Goal: Task Accomplishment & Management: Use online tool/utility

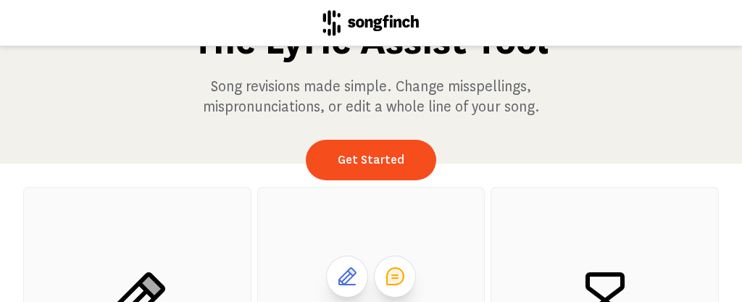
scroll to position [35, 0]
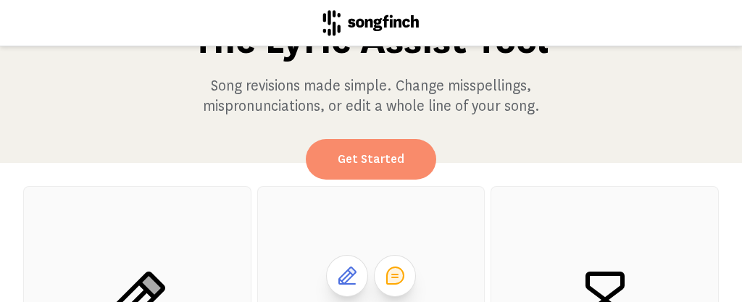
click at [388, 157] on link "Get Started" at bounding box center [371, 159] width 131 height 41
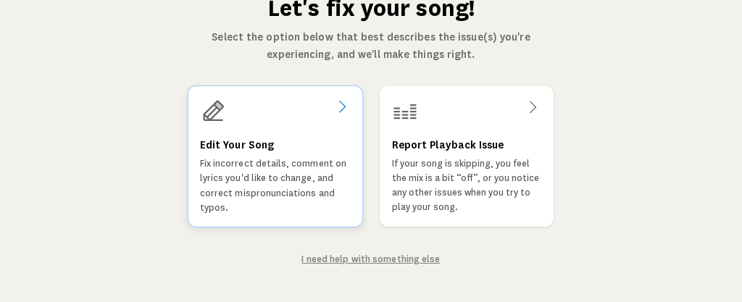
scroll to position [64, 0]
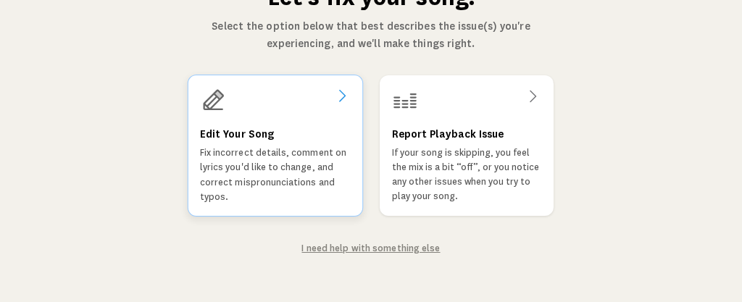
click at [294, 171] on p "Fix incorrect details, comment on lyrics you'd like to change, and correct misp…" at bounding box center [275, 175] width 151 height 59
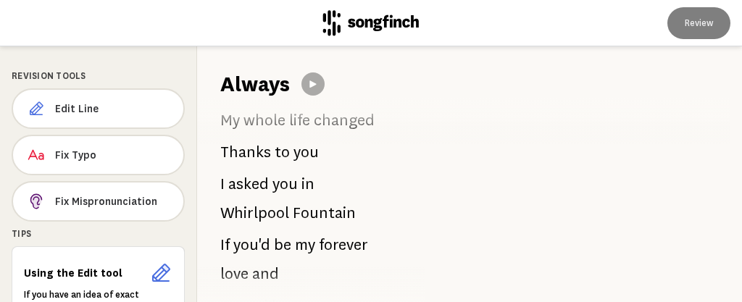
scroll to position [131, 0]
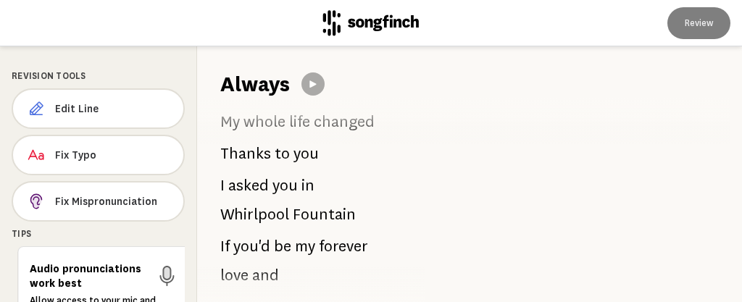
click at [307, 184] on span "in" at bounding box center [308, 185] width 13 height 29
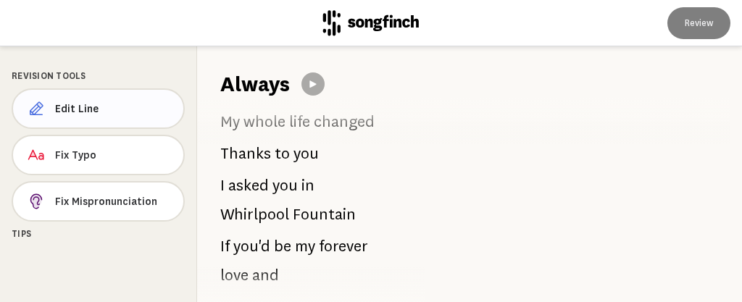
click at [141, 114] on span "Edit Line" at bounding box center [113, 109] width 117 height 15
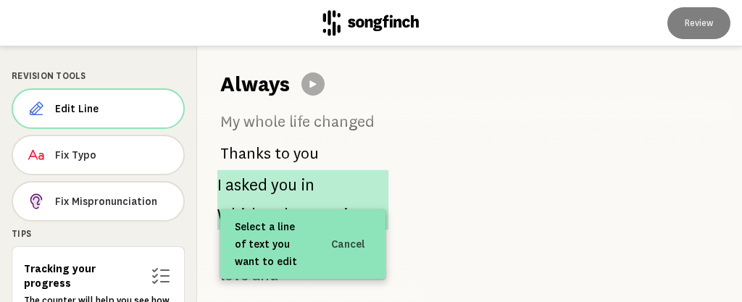
click at [307, 178] on span "in" at bounding box center [309, 185] width 14 height 30
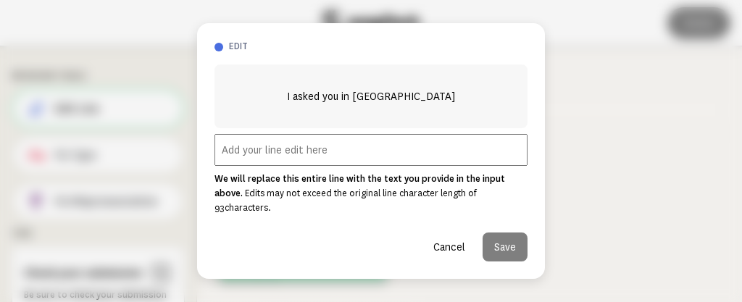
click at [264, 163] on input "text" at bounding box center [371, 150] width 313 height 32
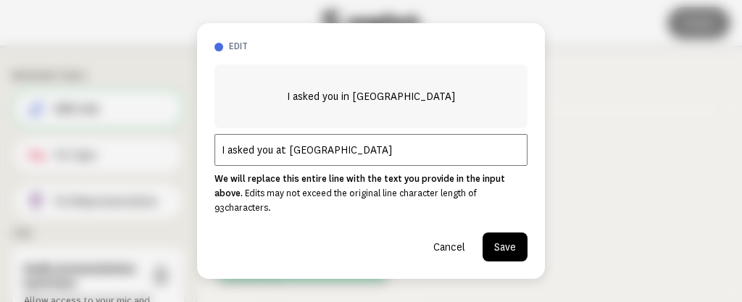
type input "I asked you at [GEOGRAPHIC_DATA]"
click at [498, 241] on button "Save" at bounding box center [505, 247] width 45 height 29
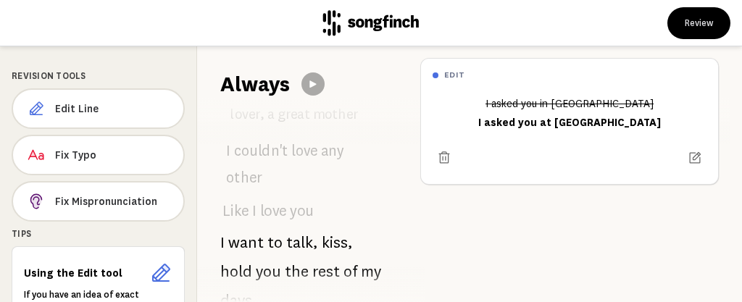
scroll to position [2606, 0]
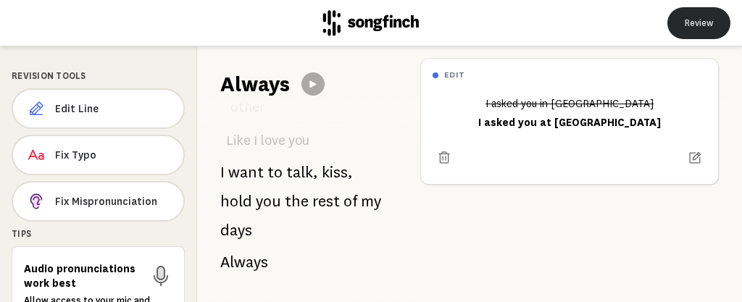
click at [704, 22] on button "Review" at bounding box center [699, 23] width 63 height 32
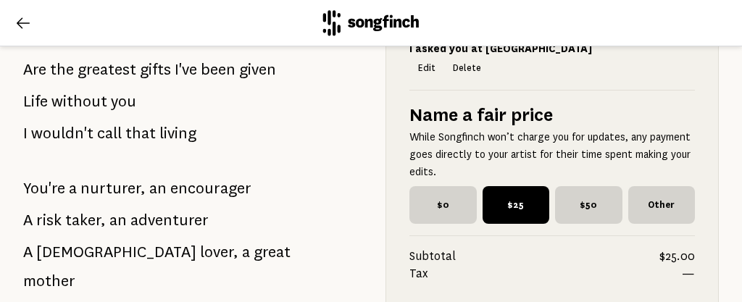
scroll to position [1551, 0]
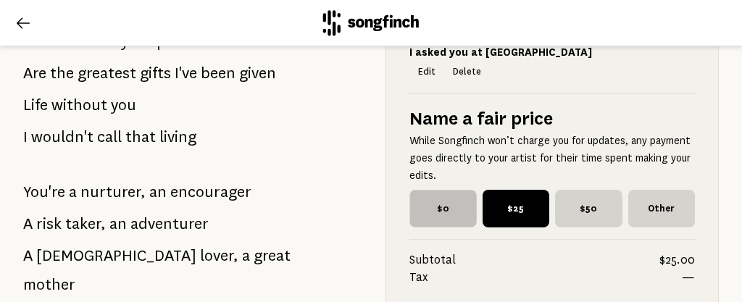
click at [420, 199] on span "$0" at bounding box center [443, 209] width 67 height 38
click at [419, 199] on input "$0" at bounding box center [414, 194] width 9 height 9
radio input "true"
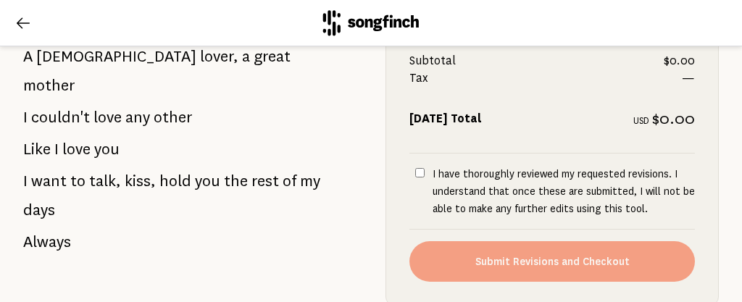
scroll to position [1754, 0]
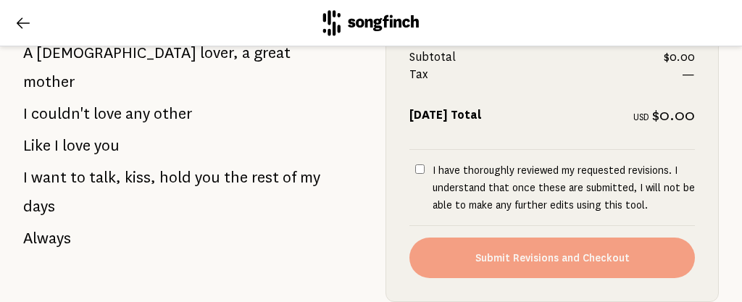
click at [415, 165] on input "I have thoroughly reviewed my requested revisions. I understand that once these…" at bounding box center [419, 169] width 9 height 9
checkbox input "true"
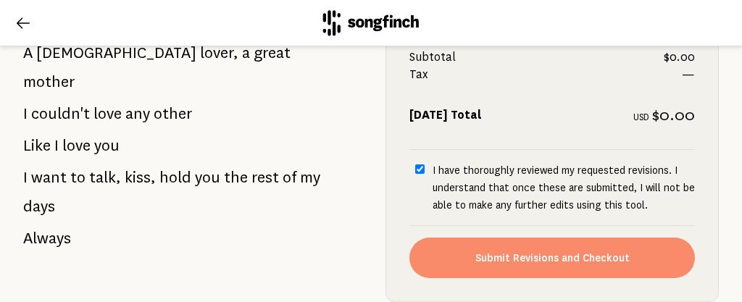
click at [464, 238] on button "Submit Revisions and Checkout" at bounding box center [553, 258] width 286 height 41
